Goal: Task Accomplishment & Management: Manage account settings

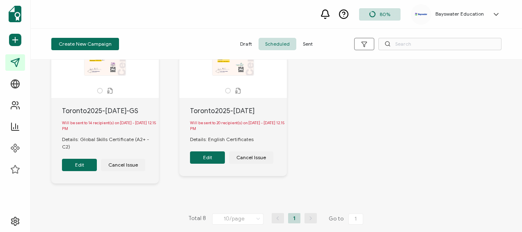
scroll to position [452, 0]
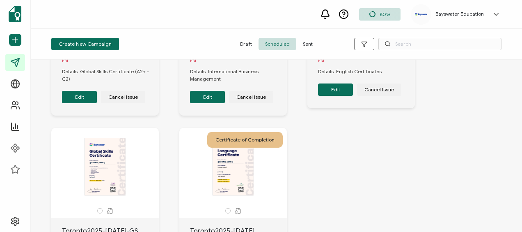
scroll to position [410, 0]
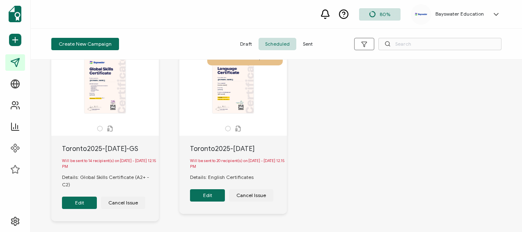
click at [242, 171] on div "Will be sent to 20 recipient(s) on [DATE] - [DATE] 12.15 PM" at bounding box center [238, 164] width 97 height 20
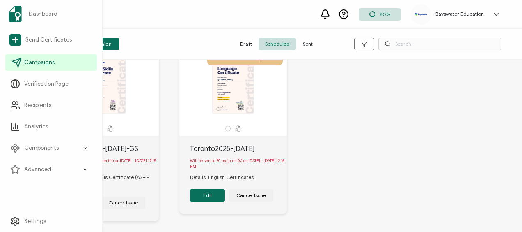
click at [38, 62] on span "Campaigns" at bounding box center [39, 62] width 30 height 8
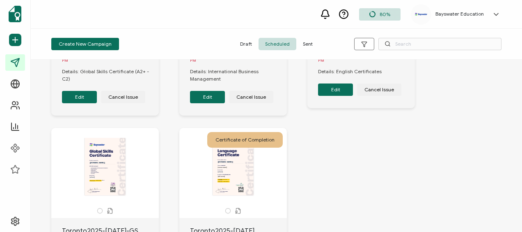
scroll to position [246, 0]
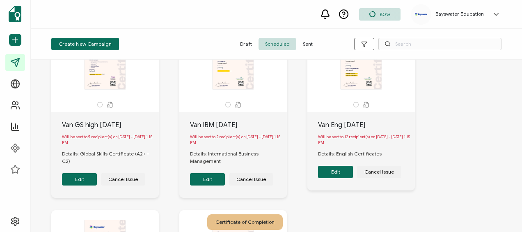
click at [306, 42] on span "Sent" at bounding box center [307, 44] width 23 height 12
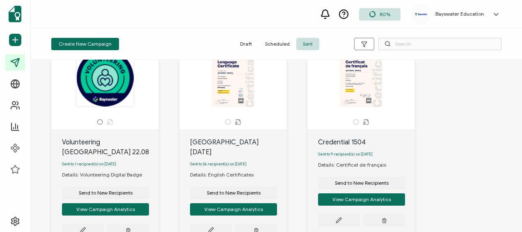
scroll to position [0, 0]
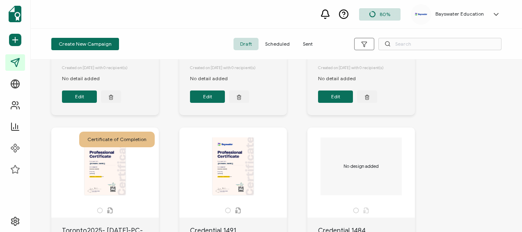
scroll to position [164, 0]
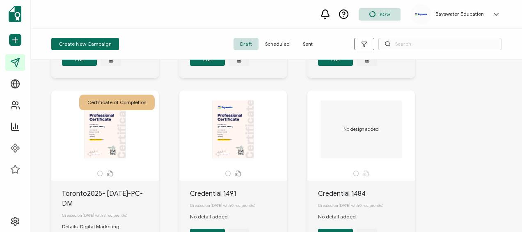
click at [305, 43] on span "Sent" at bounding box center [307, 44] width 23 height 12
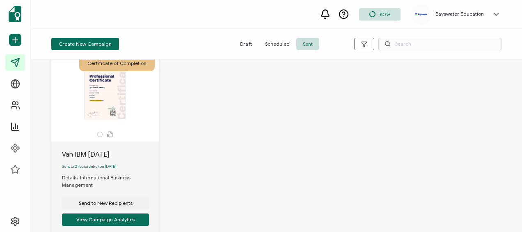
scroll to position [780, 0]
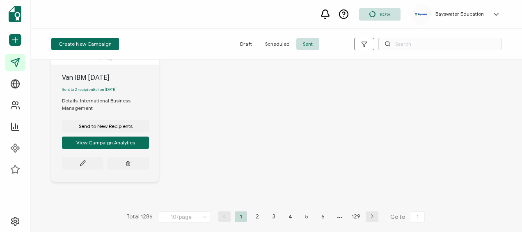
click at [276, 44] on span "Scheduled" at bounding box center [278, 44] width 38 height 12
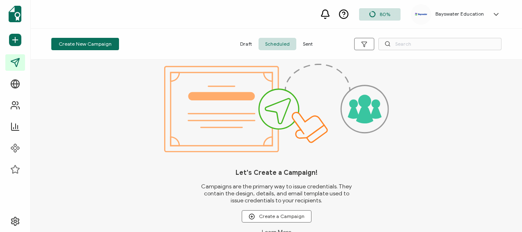
click at [303, 43] on span "Sent" at bounding box center [307, 44] width 23 height 12
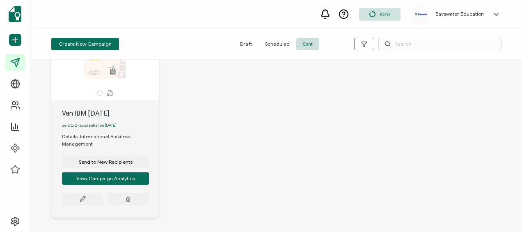
scroll to position [785, 0]
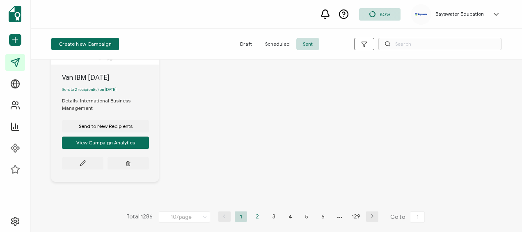
click at [257, 215] on li "2" at bounding box center [257, 216] width 12 height 10
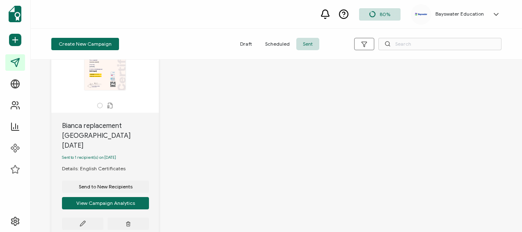
scroll to position [777, 0]
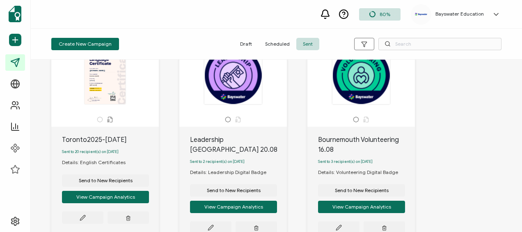
scroll to position [82, 0]
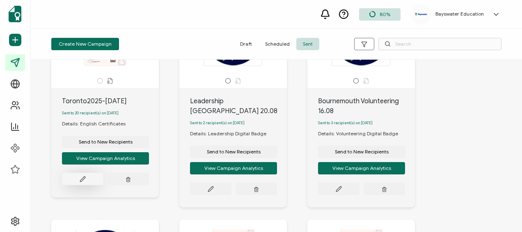
click at [84, 181] on icon at bounding box center [83, 179] width 6 height 6
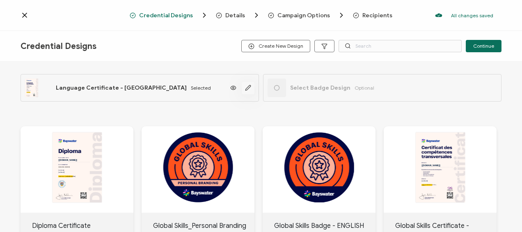
click at [249, 88] on icon "button" at bounding box center [248, 88] width 6 height 6
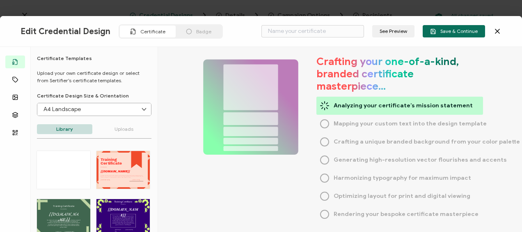
type input "Language Certificate - CANADA"
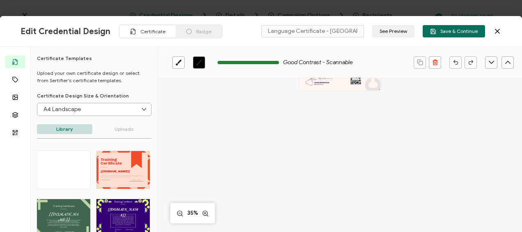
scroll to position [96, 0]
click at [497, 30] on icon at bounding box center [497, 31] width 8 height 8
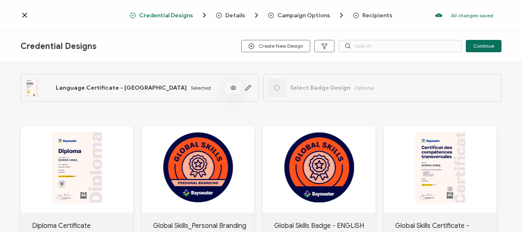
click at [234, 89] on icon at bounding box center [233, 88] width 10 height 6
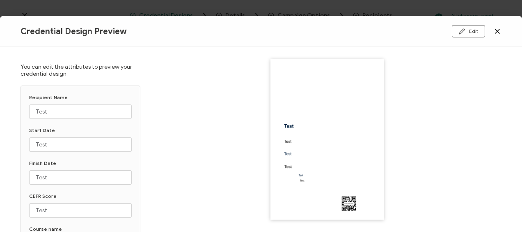
click at [497, 29] on icon at bounding box center [497, 31] width 8 height 8
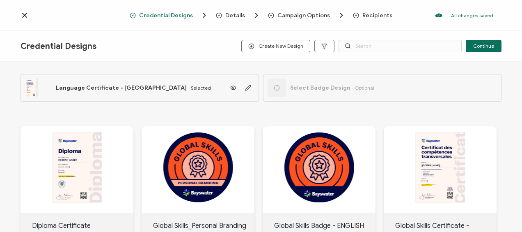
click at [33, 88] on div "The recipient’s full name, which will be automatically filled based on the info…" at bounding box center [38, 87] width 27 height 18
click at [487, 49] on button "Continue" at bounding box center [484, 46] width 36 height 12
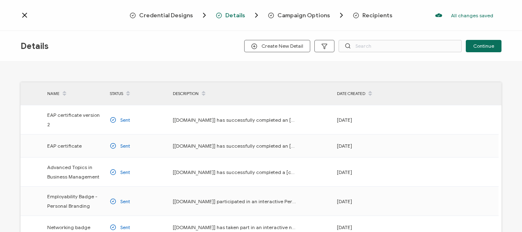
click at [371, 13] on span "Recipients" at bounding box center [377, 15] width 30 height 6
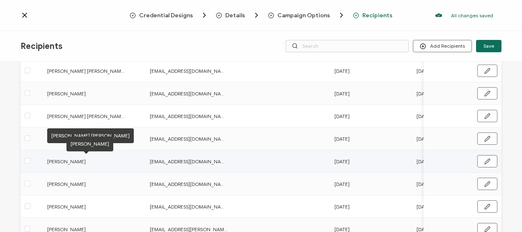
scroll to position [164, 0]
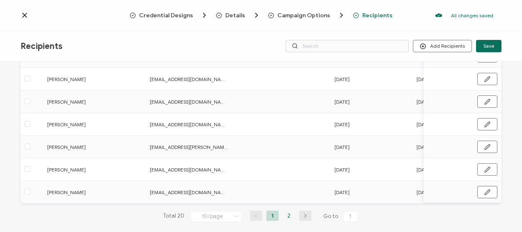
click at [286, 217] on li "2" at bounding box center [289, 215] width 12 height 10
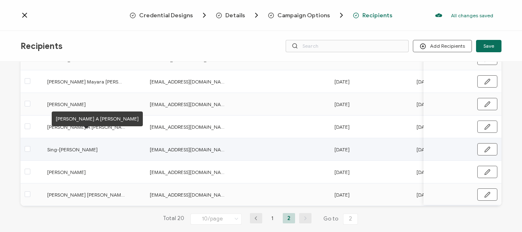
scroll to position [174, 0]
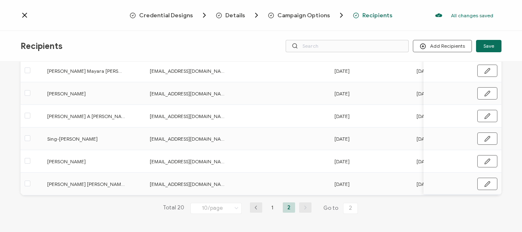
click at [252, 205] on icon "button" at bounding box center [256, 207] width 12 height 5
click at [289, 209] on li "2" at bounding box center [289, 207] width 12 height 10
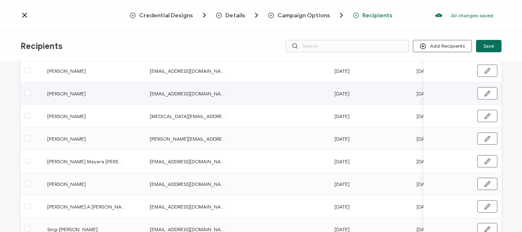
scroll to position [0, 0]
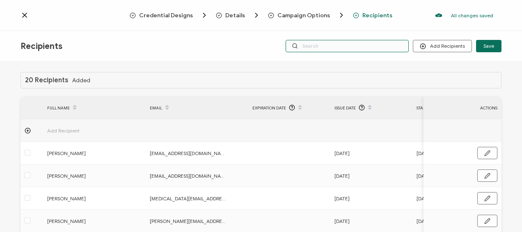
click at [307, 43] on input "text" at bounding box center [347, 46] width 123 height 12
type input "m"
click at [326, 44] on input "m" at bounding box center [347, 46] width 123 height 12
type input "mi"
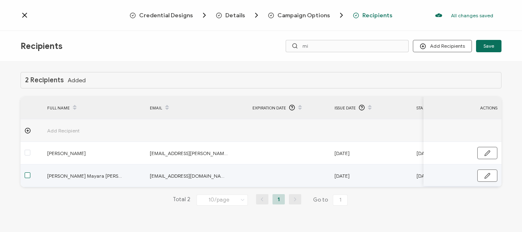
click at [25, 175] on span at bounding box center [28, 175] width 6 height 6
click at [30, 172] on input "checkbox" at bounding box center [30, 172] width 0 height 0
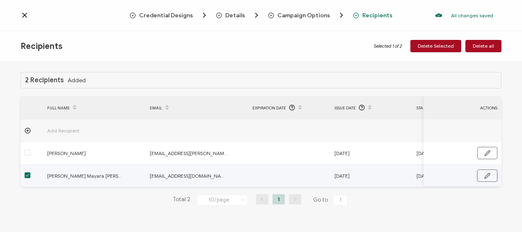
click at [487, 172] on icon "button" at bounding box center [487, 175] width 6 height 6
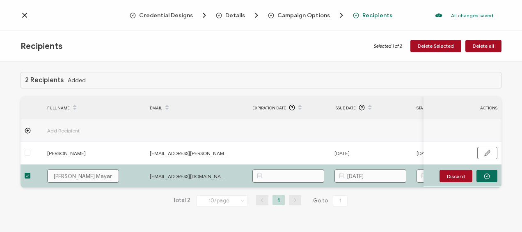
click at [419, 210] on div "2 Recipients Added FULL NAME EMAIL Expiration Date Issue Date Start Date Finish…" at bounding box center [261, 145] width 481 height 147
click at [457, 209] on div "2 Recipients Added FULL NAME EMAIL Expiration Date Issue Date Start Date Finish…" at bounding box center [261, 145] width 481 height 147
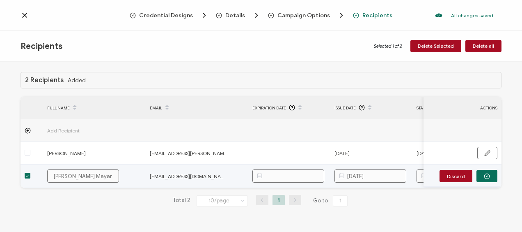
click at [24, 176] on div at bounding box center [32, 175] width 23 height 9
click at [28, 175] on span at bounding box center [28, 175] width 6 height 6
click at [30, 172] on input "checkbox" at bounding box center [30, 172] width 0 height 0
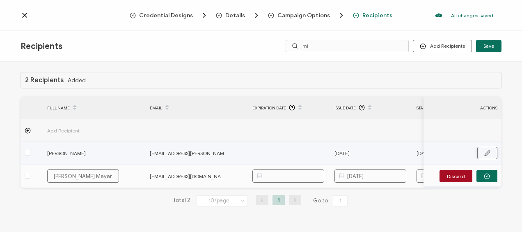
click at [490, 154] on icon "button" at bounding box center [487, 153] width 6 height 6
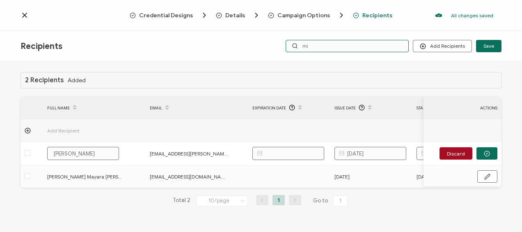
drag, startPoint x: 324, startPoint y: 44, endPoint x: 301, endPoint y: 48, distance: 23.5
click at [301, 48] on input "mi" at bounding box center [347, 46] width 123 height 12
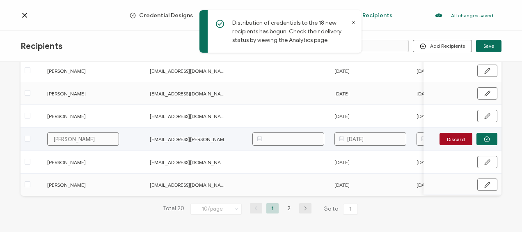
scroll to position [174, 0]
click at [288, 206] on li "2" at bounding box center [289, 207] width 12 height 10
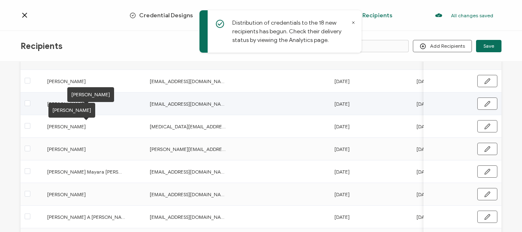
scroll to position [82, 0]
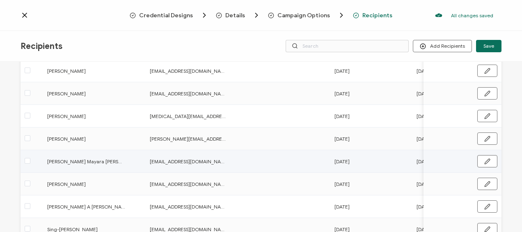
click at [386, 161] on div "22/08/2025" at bounding box center [370, 160] width 81 height 9
click at [486, 160] on icon "button" at bounding box center [487, 161] width 6 height 6
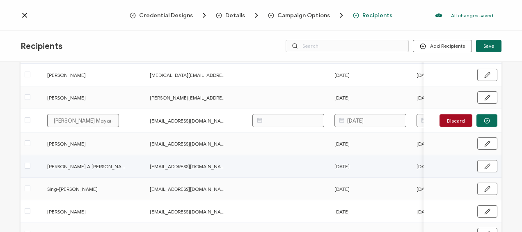
scroll to position [174, 0]
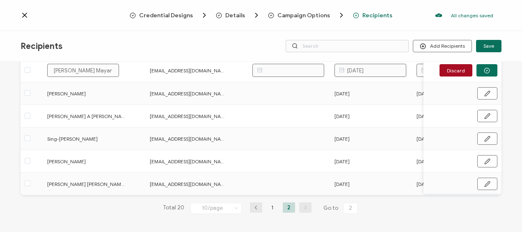
drag, startPoint x: 142, startPoint y: 195, endPoint x: 168, endPoint y: 196, distance: 26.3
click at [168, 196] on div "20 Recipients Added FULL NAME EMAIL Expiration Date Issue Date Start Date Finis…" at bounding box center [261, 63] width 481 height 328
click at [176, 192] on td "ppava0712@gmail.com" at bounding box center [197, 183] width 103 height 23
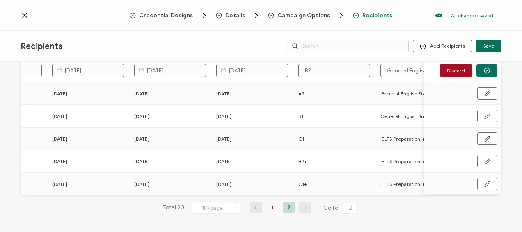
scroll to position [0, 306]
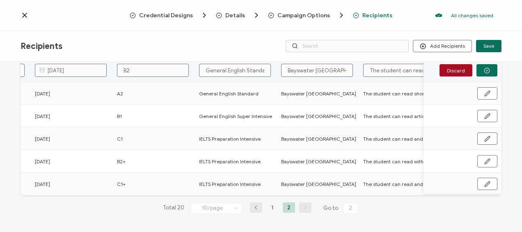
click at [227, 70] on input "General English Standard" at bounding box center [235, 70] width 72 height 13
click at [222, 68] on input "General English Standard" at bounding box center [235, 70] width 72 height 13
drag, startPoint x: 225, startPoint y: 68, endPoint x: 206, endPoint y: 67, distance: 19.3
click at [206, 67] on input "General English Standard" at bounding box center [235, 70] width 72 height 13
type input "B English Standard"
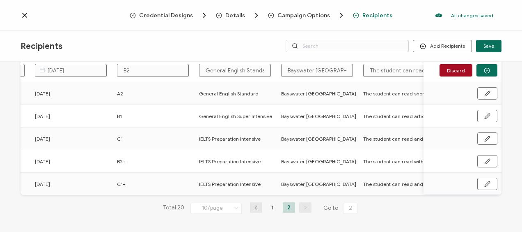
type input "B English Standard"
type input "Bu English Standard"
type input "Bus English Standard"
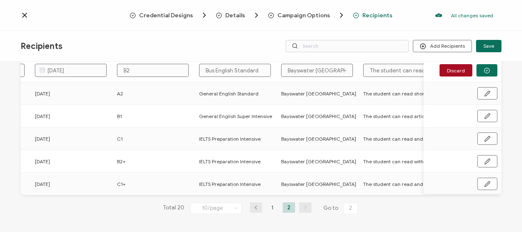
type input "Busi English Standard"
type input "Busin English Standard"
type input "Busine English Standard"
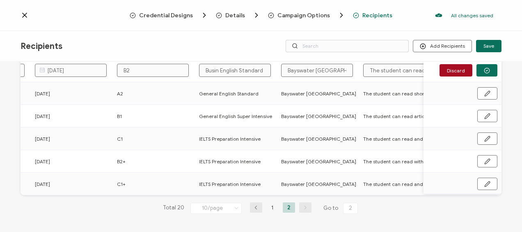
type input "Busine English Standard"
type input "Busines English Standard"
type input "Business English Standard"
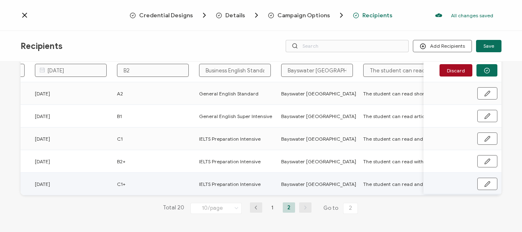
type input "Business English Standard"
drag, startPoint x: 325, startPoint y: 193, endPoint x: 342, endPoint y: 193, distance: 17.7
click at [342, 193] on td "Bayswater [GEOGRAPHIC_DATA]" at bounding box center [318, 183] width 82 height 23
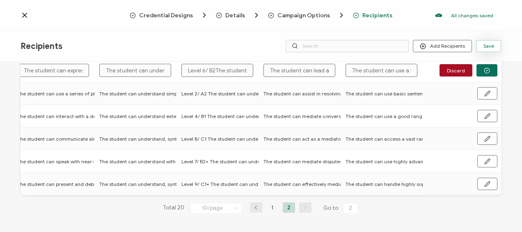
click at [488, 47] on span "Save" at bounding box center [489, 46] width 11 height 5
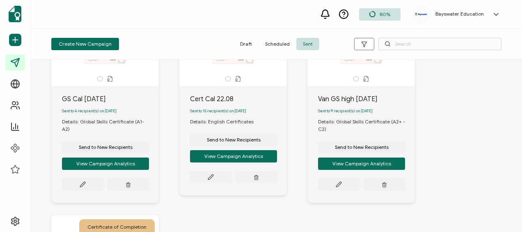
scroll to position [575, 0]
